Goal: Find specific fact: Find specific fact

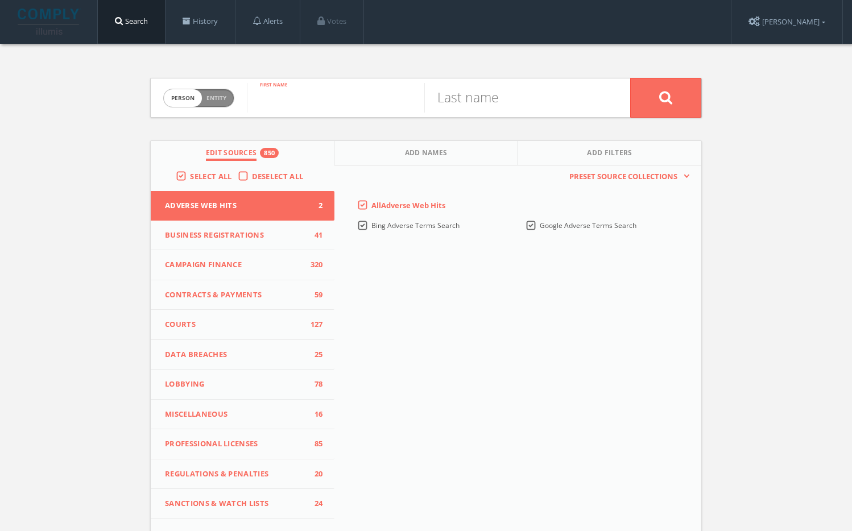
paste input "[PERSON_NAME]"
click at [341, 96] on input "[PERSON_NAME]" at bounding box center [335, 98] width 177 height 30
type input "[PERSON_NAME]"
paste input "[PERSON_NAME]"
type input "[PERSON_NAME]"
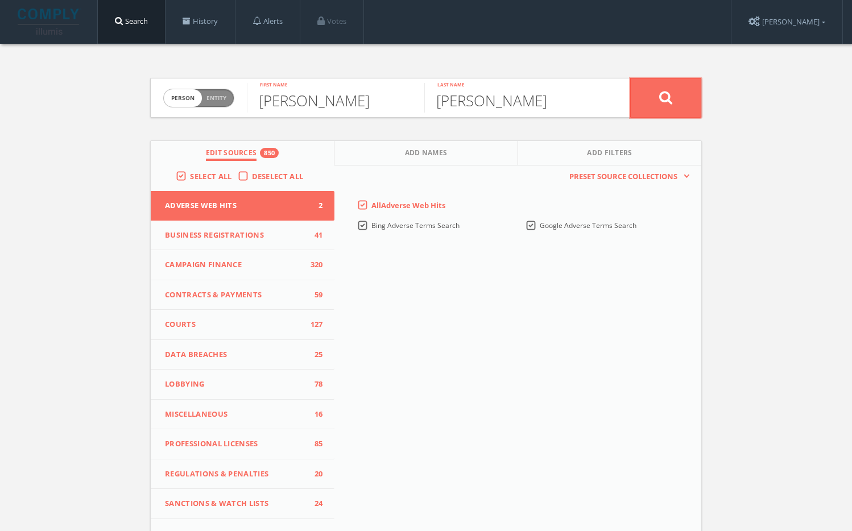
click at [667, 103] on icon at bounding box center [666, 97] width 14 height 14
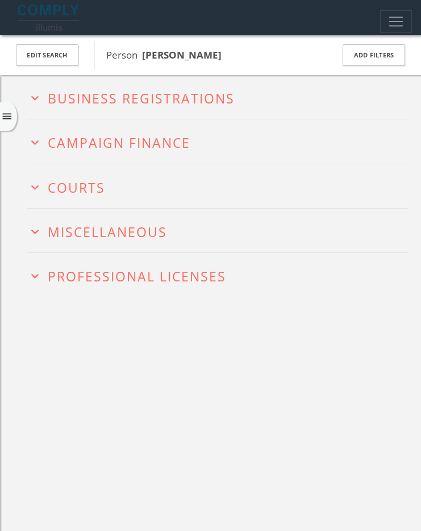
drag, startPoint x: 217, startPoint y: 49, endPoint x: 146, endPoint y: 56, distance: 71.4
click at [145, 56] on span "Person [PERSON_NAME]" at bounding box center [212, 55] width 212 height 15
copy b "[PERSON_NAME]"
